Goal: Find specific page/section: Find specific page/section

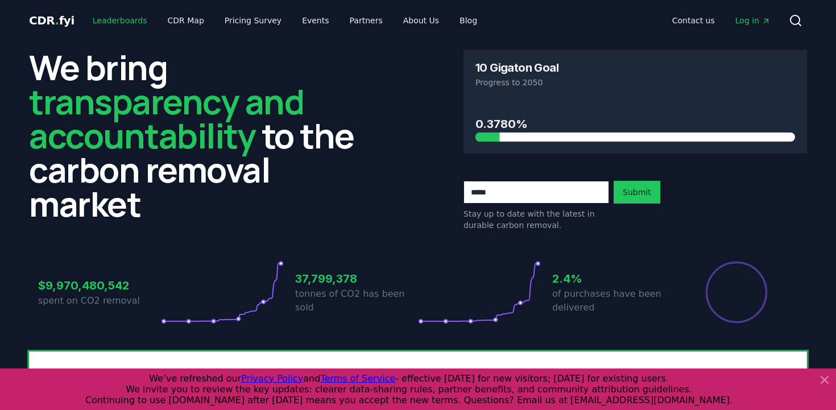
click at [107, 20] on link "Leaderboards" at bounding box center [120, 20] width 73 height 20
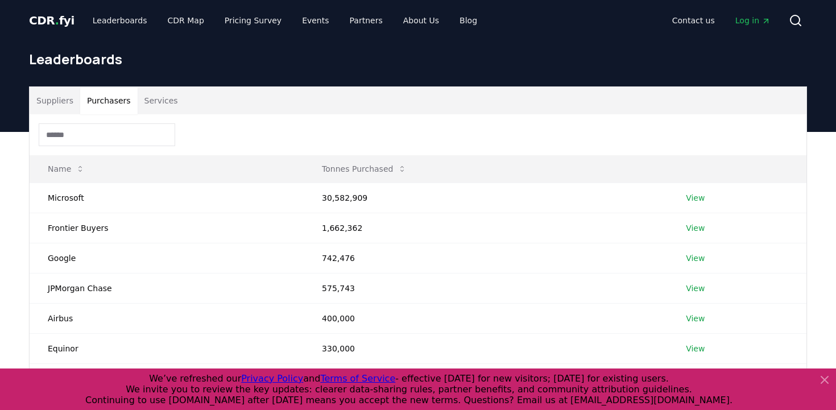
click at [109, 112] on button "Purchasers" at bounding box center [108, 100] width 57 height 27
click at [94, 134] on input at bounding box center [107, 134] width 136 height 23
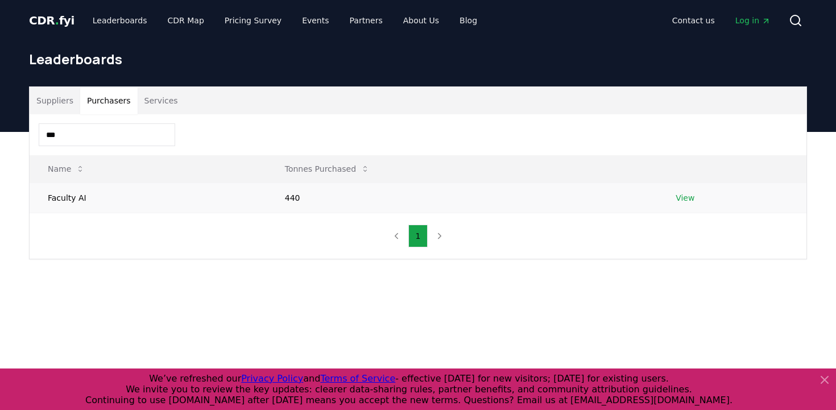
type input "***"
click at [682, 197] on link "View" at bounding box center [685, 197] width 19 height 11
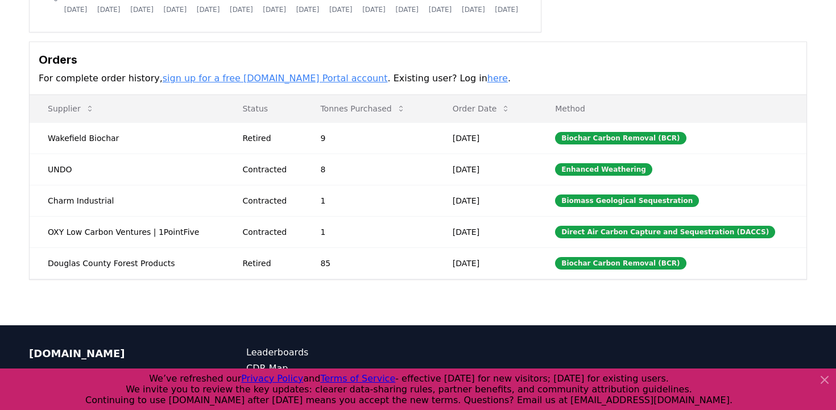
scroll to position [291, 0]
